Goal: Transaction & Acquisition: Purchase product/service

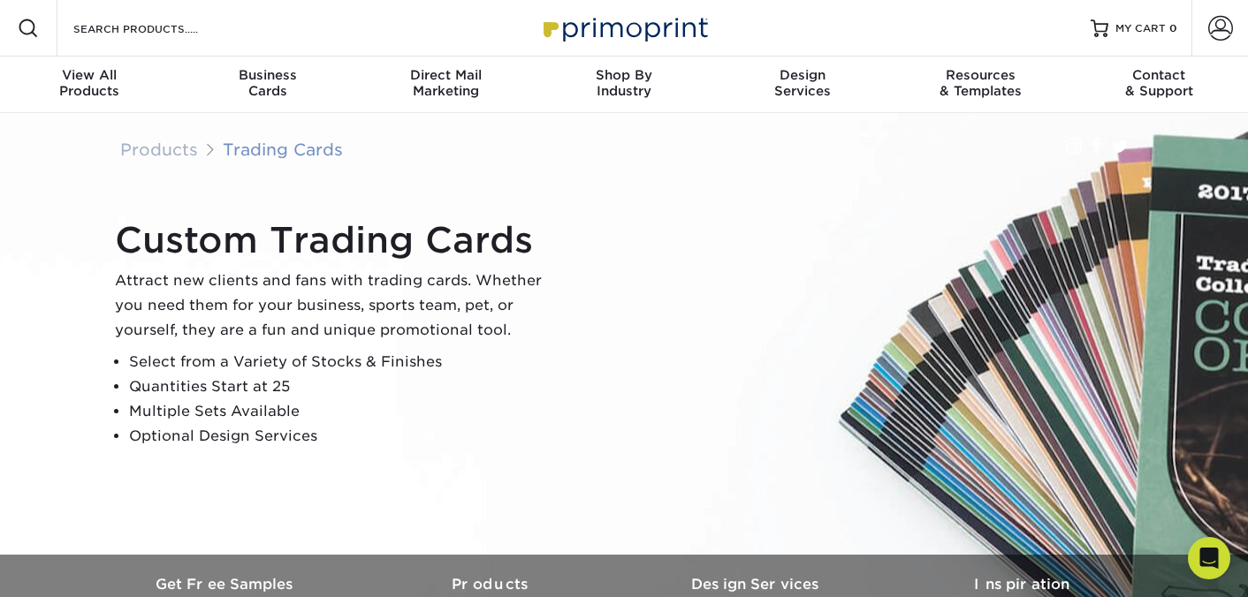
click at [311, 143] on link "Trading Cards" at bounding box center [283, 149] width 120 height 19
click at [313, 145] on link "Trading Cards" at bounding box center [283, 149] width 120 height 19
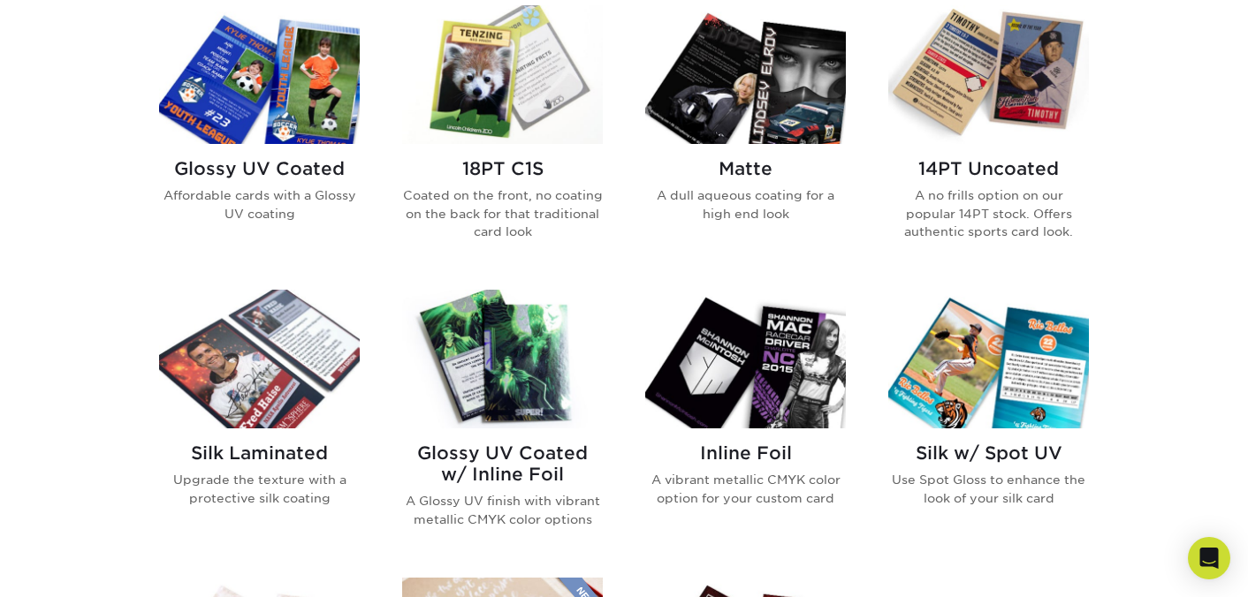
scroll to position [894, 0]
